Goal: Task Accomplishment & Management: Manage account settings

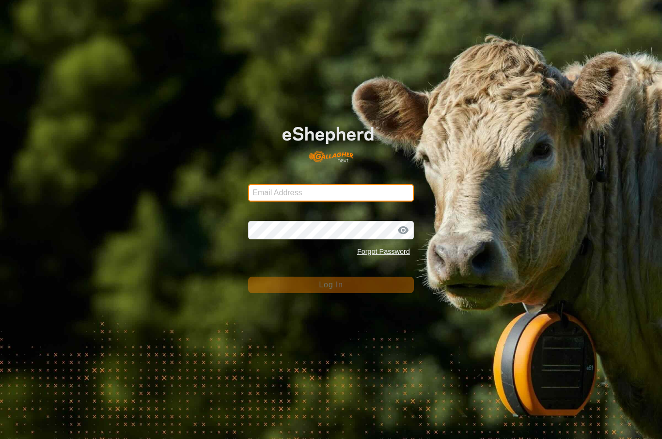
click at [399, 195] on input "Email Address" at bounding box center [331, 192] width 166 height 17
type input "[EMAIL_ADDRESS][DOMAIN_NAME]"
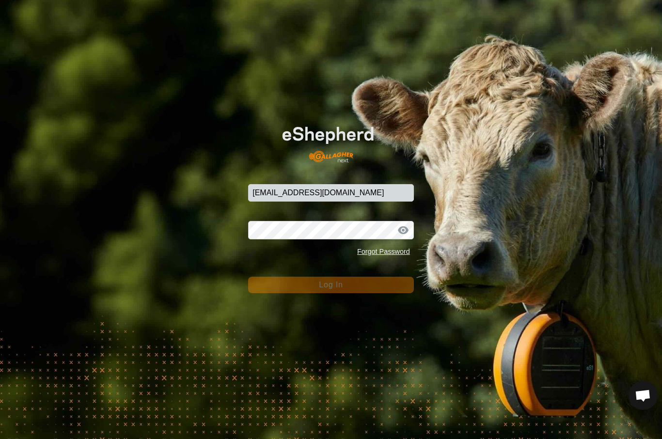
click at [331, 285] on button "Log In" at bounding box center [331, 285] width 166 height 16
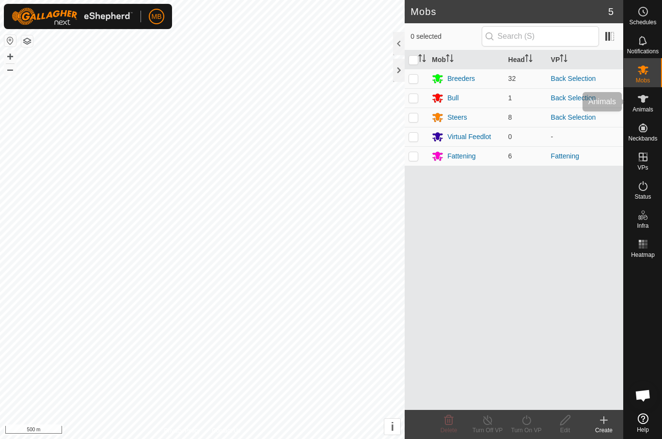
click at [651, 100] on es-animals-svg-icon at bounding box center [642, 98] width 17 height 15
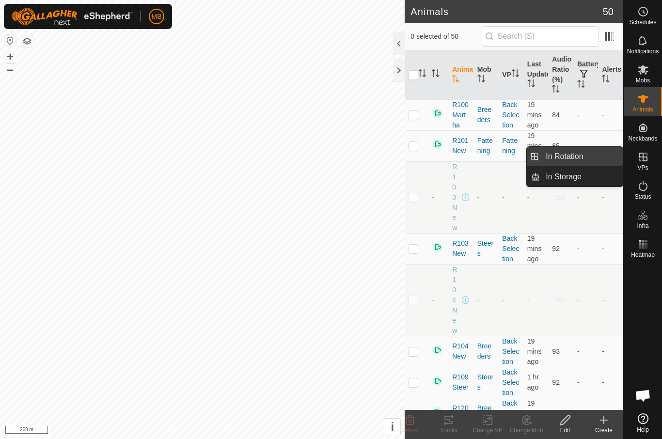
click at [592, 164] on link "In Rotation" at bounding box center [580, 156] width 83 height 19
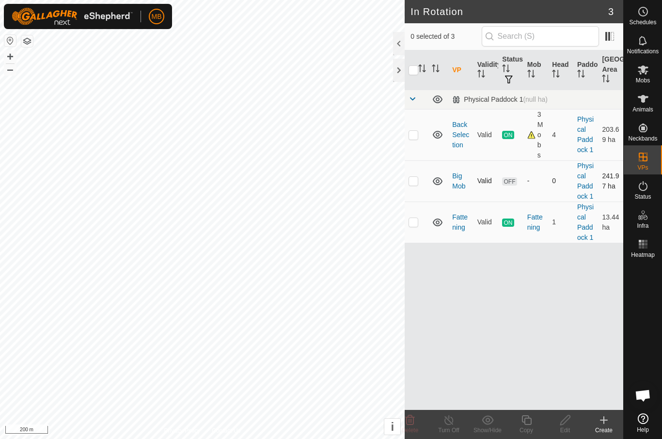
click at [420, 184] on td at bounding box center [415, 180] width 23 height 41
click at [407, 422] on icon at bounding box center [410, 420] width 12 height 12
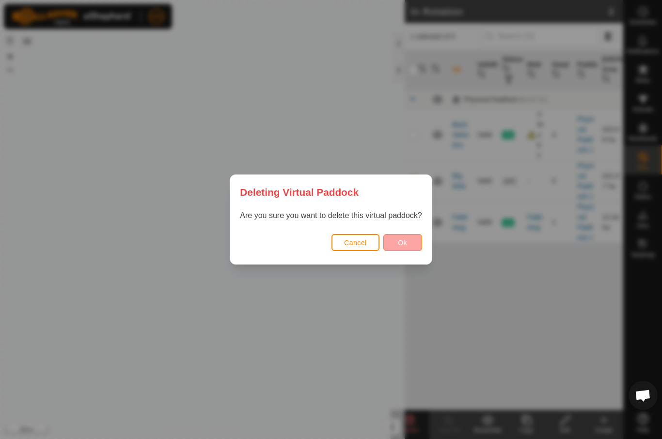
click at [407, 246] on span "Ok" at bounding box center [402, 243] width 9 height 8
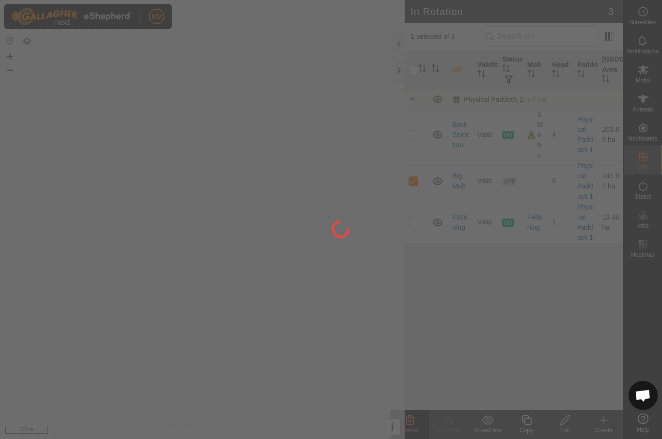
checkbox input "false"
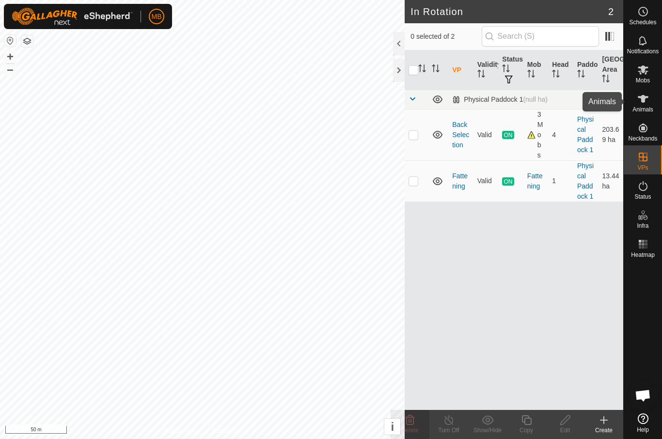
click at [648, 103] on es-animals-svg-icon at bounding box center [642, 98] width 17 height 15
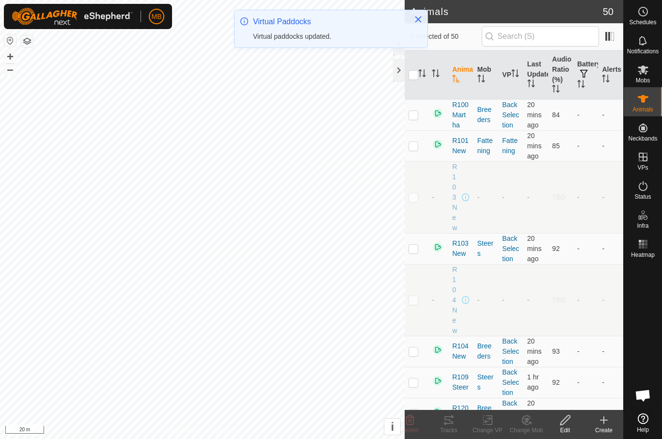
checkbox input "true"
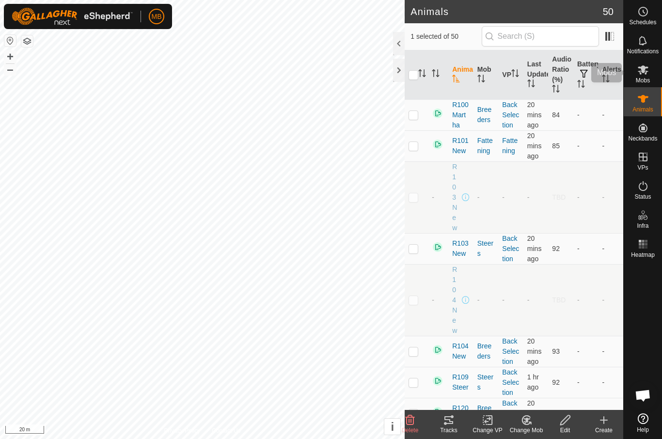
click at [657, 77] on div "Mobs" at bounding box center [642, 72] width 38 height 29
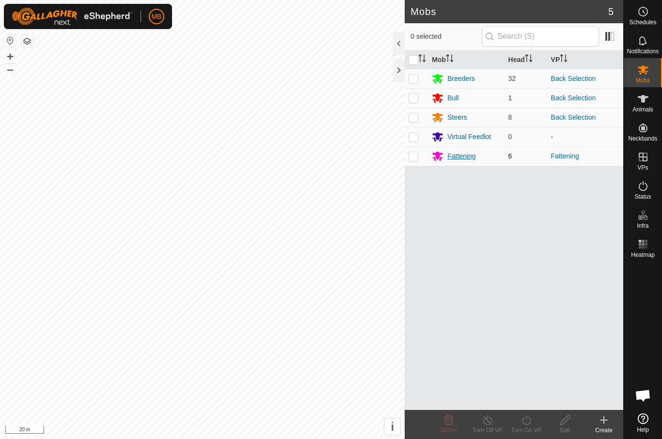
click at [483, 151] on div "Fattening" at bounding box center [465, 156] width 68 height 12
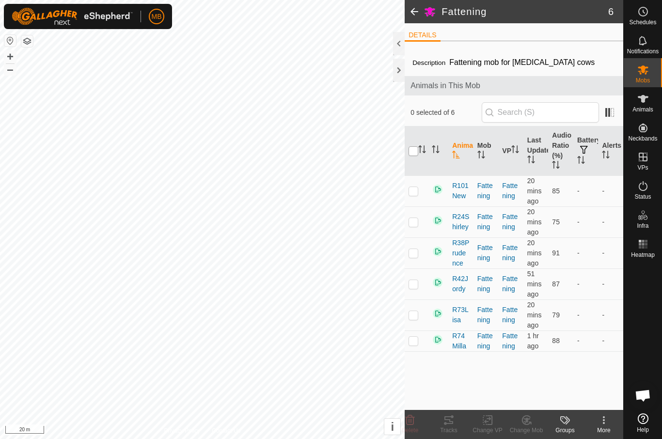
click at [412, 156] on input "checkbox" at bounding box center [413, 151] width 10 height 10
checkbox input "true"
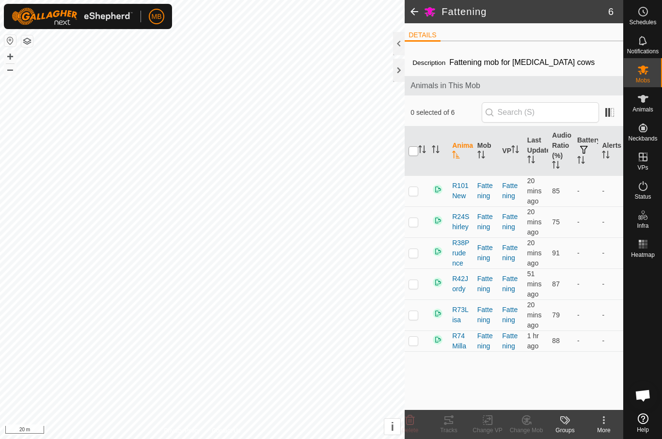
checkbox input "true"
click at [533, 161] on icon "Activate to sort" at bounding box center [531, 159] width 8 height 8
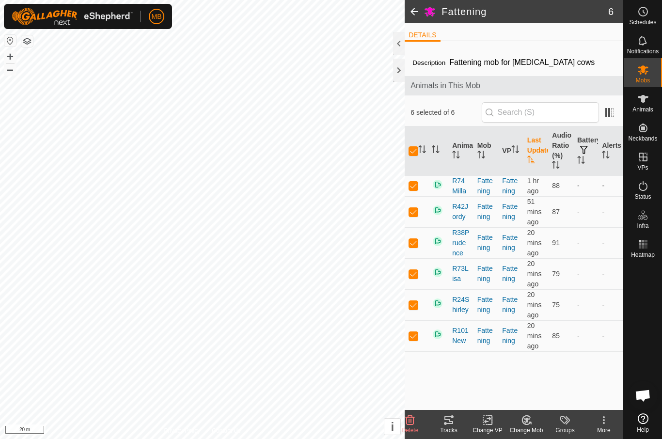
click at [541, 160] on th "Last Updated" at bounding box center [535, 150] width 25 height 49
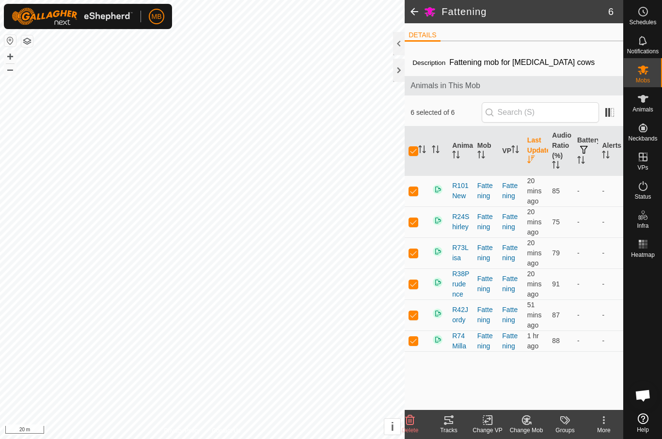
click at [440, 416] on tracks-svg-icon at bounding box center [448, 420] width 39 height 12
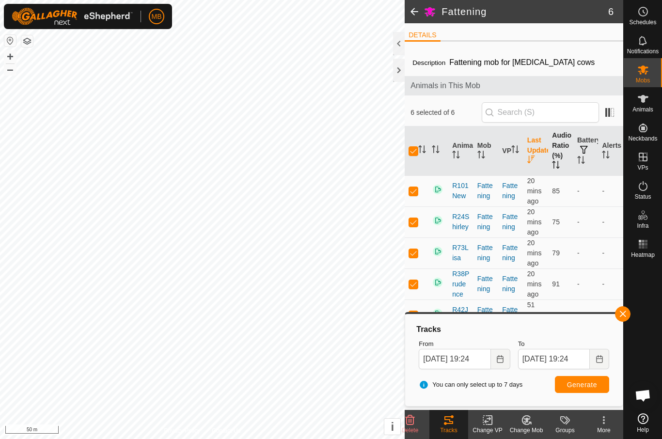
click at [572, 149] on th "Audio Ratio (%)" at bounding box center [560, 150] width 25 height 49
click at [562, 154] on th "Audio Ratio (%)" at bounding box center [560, 150] width 25 height 49
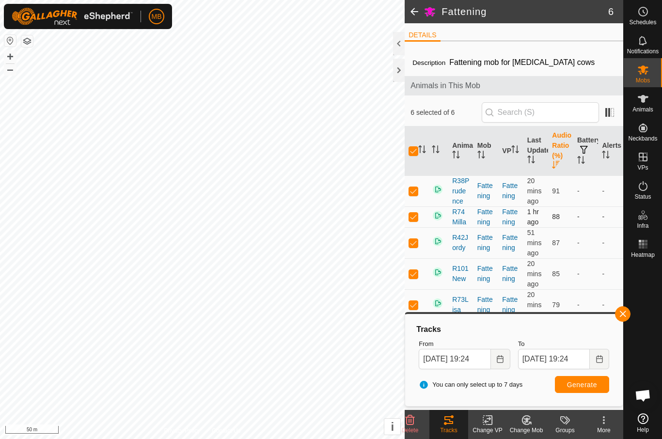
click at [600, 210] on td "-" at bounding box center [610, 216] width 25 height 21
click at [623, 312] on span "button" at bounding box center [622, 314] width 8 height 8
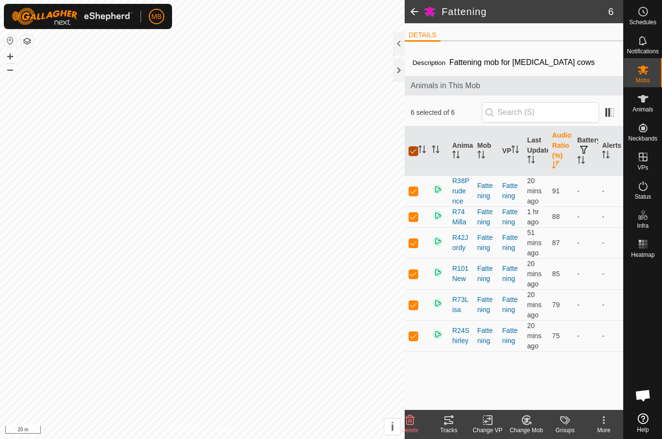
click at [410, 152] on input "checkbox" at bounding box center [413, 151] width 10 height 10
checkbox input "false"
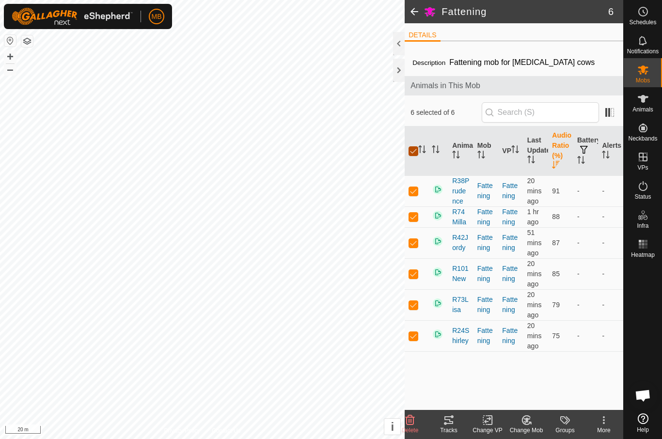
checkbox input "false"
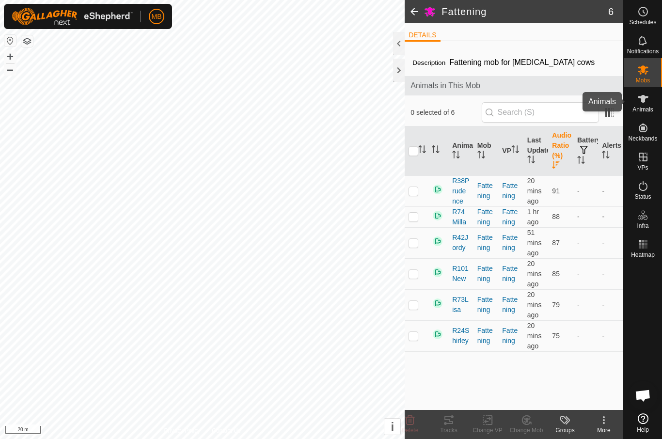
click at [640, 100] on icon at bounding box center [643, 99] width 12 height 12
